Goal: Find specific page/section: Find specific page/section

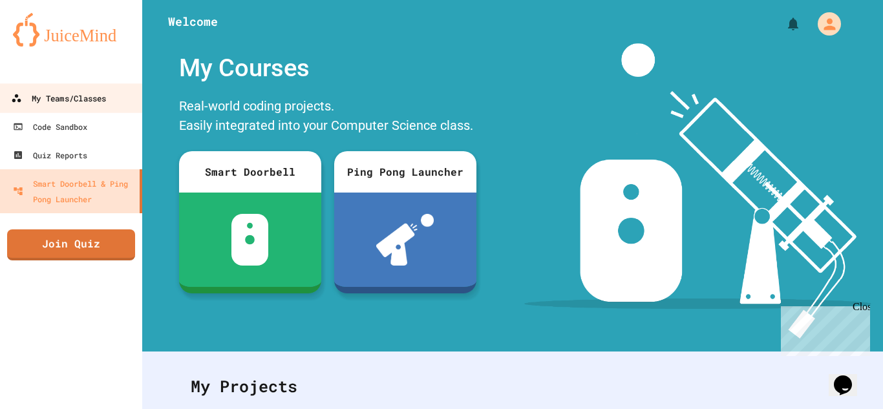
click at [106, 104] on div "My Teams/Classes" at bounding box center [58, 99] width 95 height 16
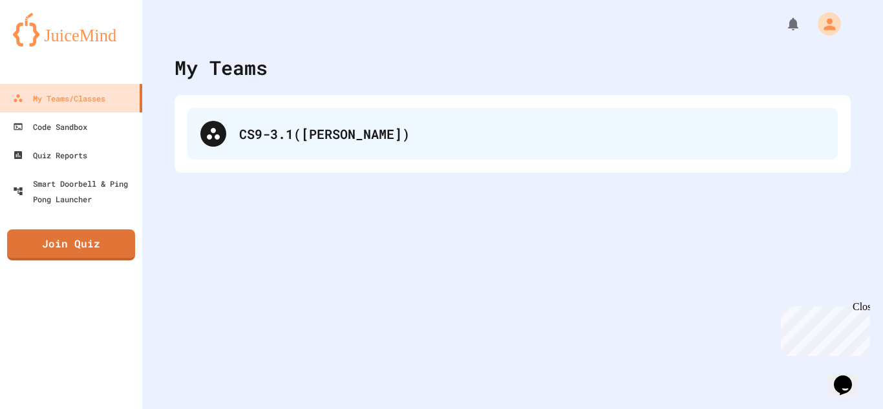
click at [238, 125] on div "CS9-3.1([PERSON_NAME])" at bounding box center [513, 134] width 651 height 52
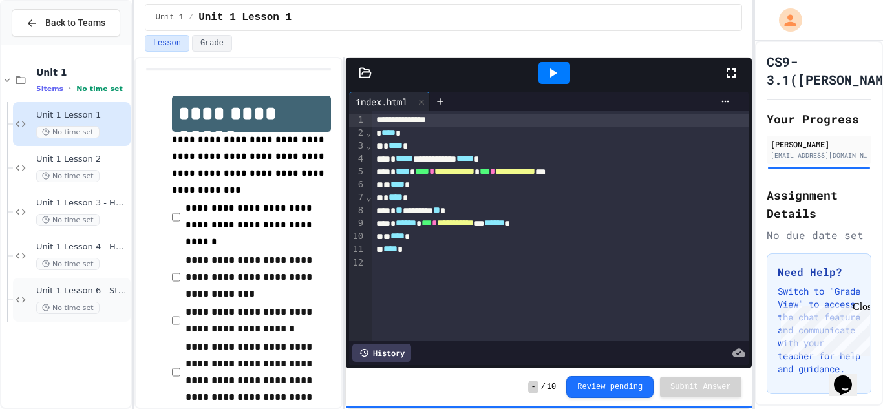
click at [114, 293] on span "Unit 1 Lesson 6 - Stations 1" at bounding box center [82, 291] width 92 height 11
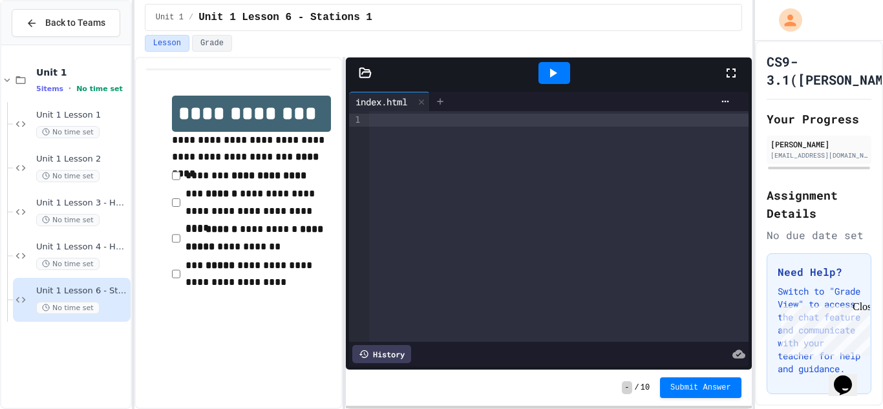
click at [440, 102] on icon at bounding box center [440, 101] width 10 height 10
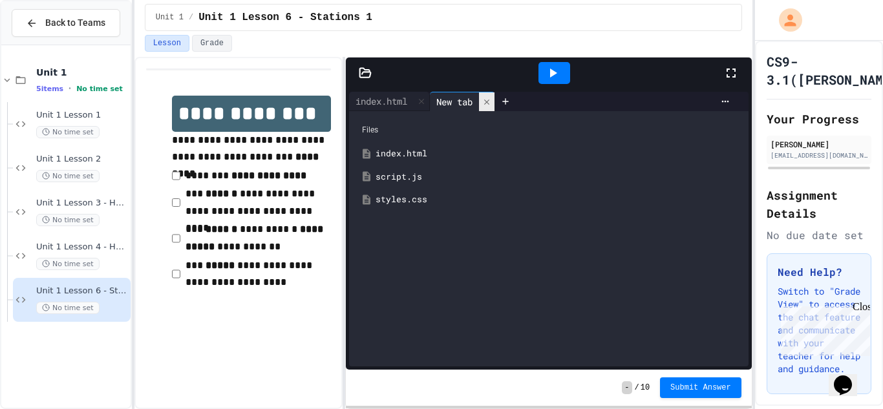
click at [490, 103] on icon at bounding box center [486, 101] width 5 height 5
